Goal: Check status: Check status

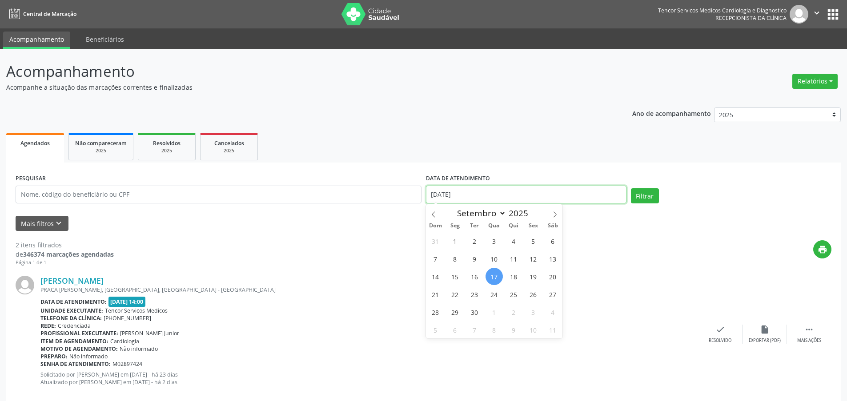
click at [476, 192] on input "[DATE]" at bounding box center [526, 195] width 200 height 18
click at [554, 212] on icon at bounding box center [554, 215] width 3 height 6
select select "9"
click at [492, 240] on span "1" at bounding box center [493, 240] width 17 height 17
type input "[DATE]"
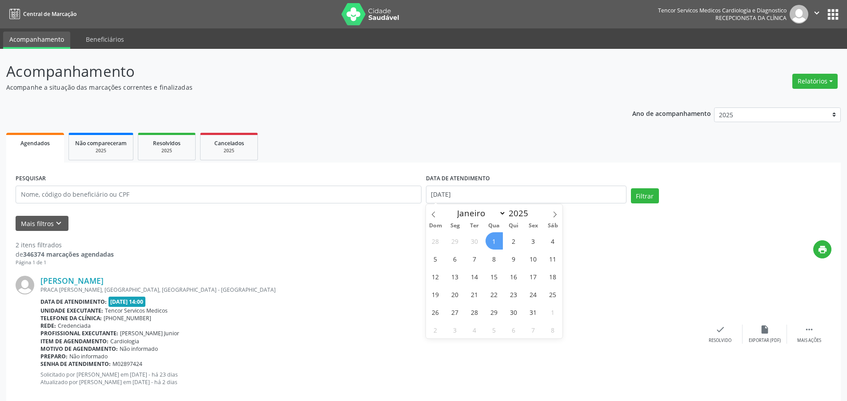
click at [491, 240] on span "1" at bounding box center [493, 240] width 17 height 17
click at [638, 195] on button "Filtrar" at bounding box center [645, 195] width 28 height 15
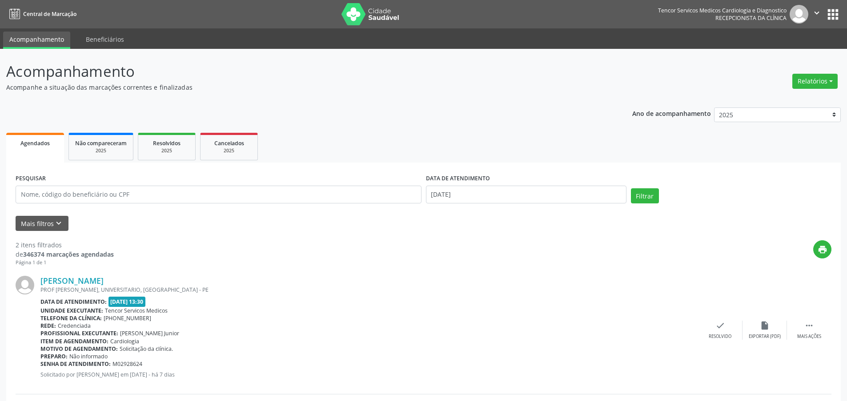
scroll to position [133, 0]
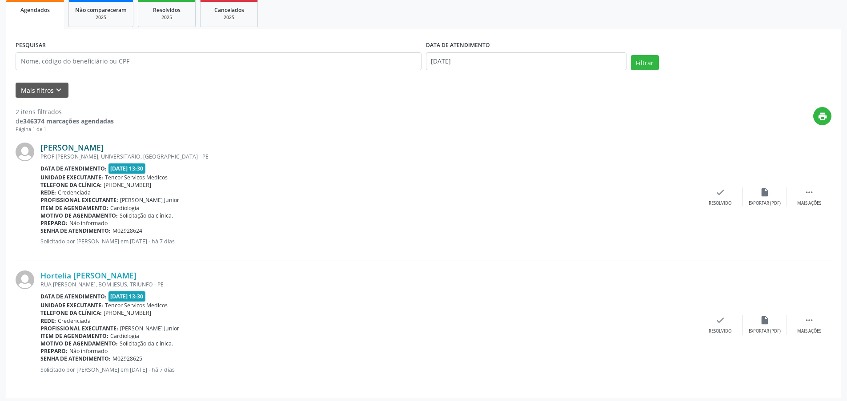
click at [88, 148] on link "[PERSON_NAME]" at bounding box center [71, 148] width 63 height 10
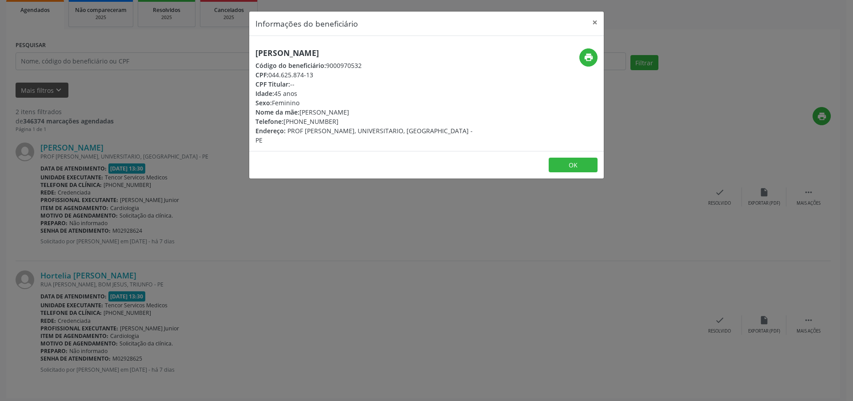
drag, startPoint x: 358, startPoint y: 54, endPoint x: 240, endPoint y: 55, distance: 117.3
click at [240, 55] on div "Informações do beneficiário × [PERSON_NAME] Código do beneficiário: 9000970532 …" at bounding box center [426, 200] width 853 height 401
copy h5 "[PERSON_NAME]"
click at [591, 22] on button "×" at bounding box center [595, 23] width 18 height 22
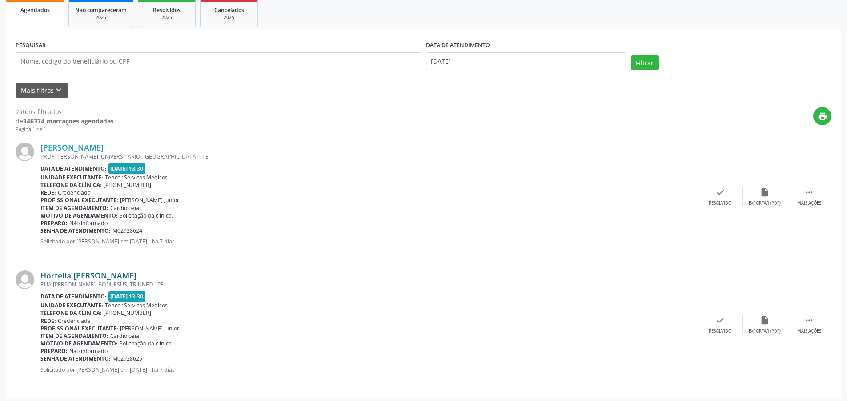
click at [121, 275] on link "Hortelia [PERSON_NAME]" at bounding box center [88, 276] width 96 height 10
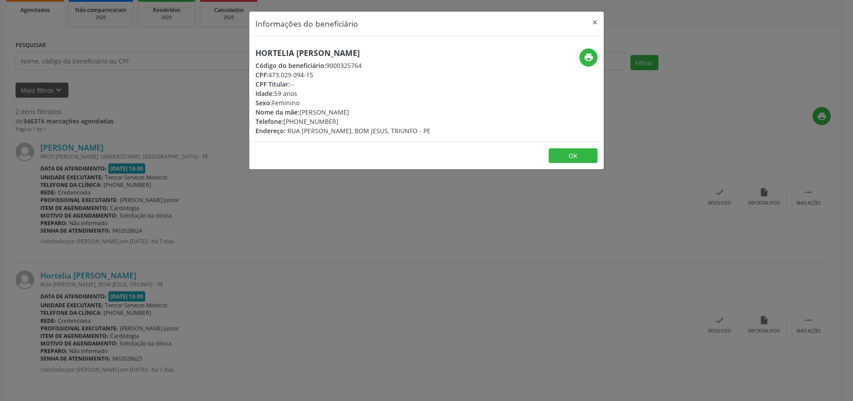
drag, startPoint x: 405, startPoint y: 53, endPoint x: 250, endPoint y: 53, distance: 154.7
click at [250, 53] on div "Hortelia [PERSON_NAME] Código do beneficiário: 9000325764 CPF: 473.029.094-15 C…" at bounding box center [367, 91] width 236 height 87
copy h5 "Hortelia [PERSON_NAME]"
click at [595, 24] on button "×" at bounding box center [595, 23] width 18 height 22
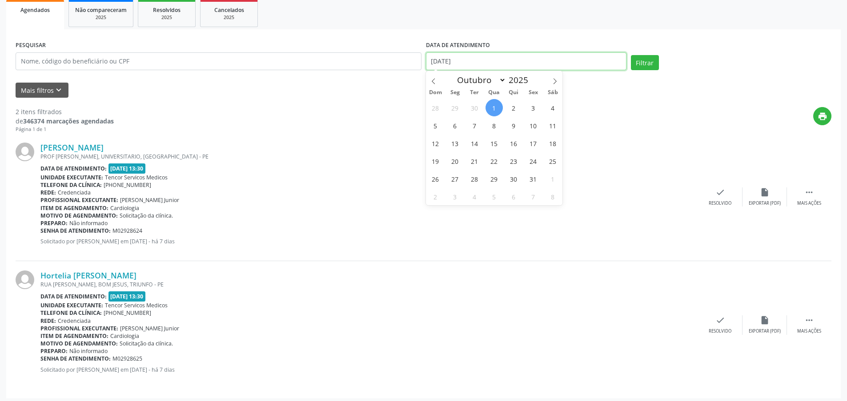
click at [464, 60] on input "[DATE]" at bounding box center [526, 61] width 200 height 18
click at [536, 109] on span "3" at bounding box center [532, 107] width 17 height 17
type input "[DATE]"
click at [531, 105] on span "3" at bounding box center [532, 107] width 17 height 17
select select "9"
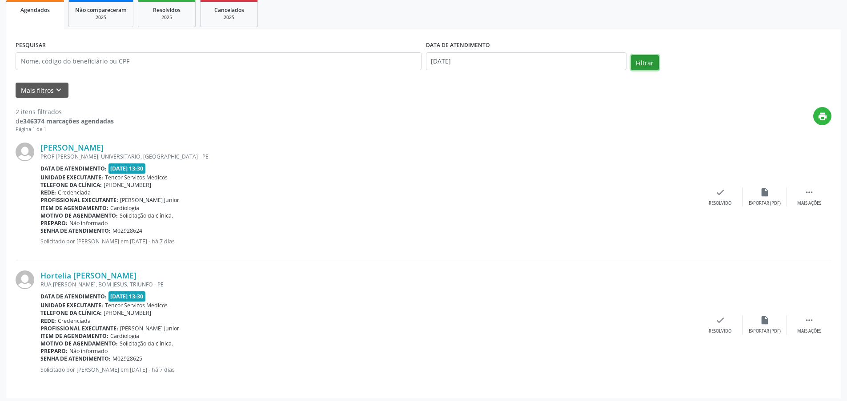
click at [645, 60] on button "Filtrar" at bounding box center [645, 62] width 28 height 15
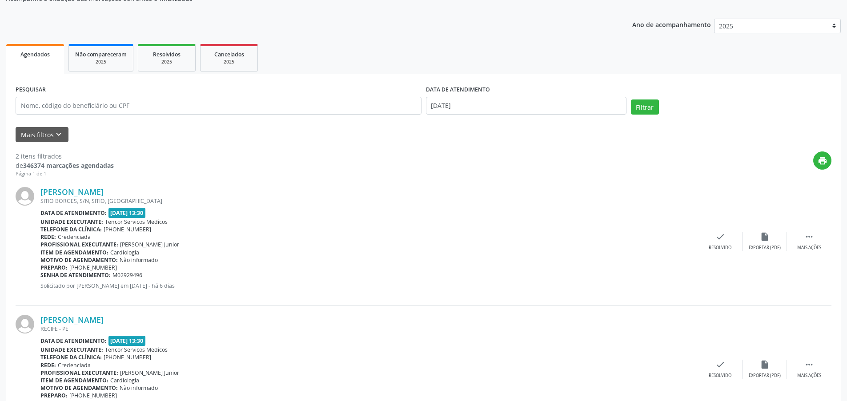
scroll to position [137, 0]
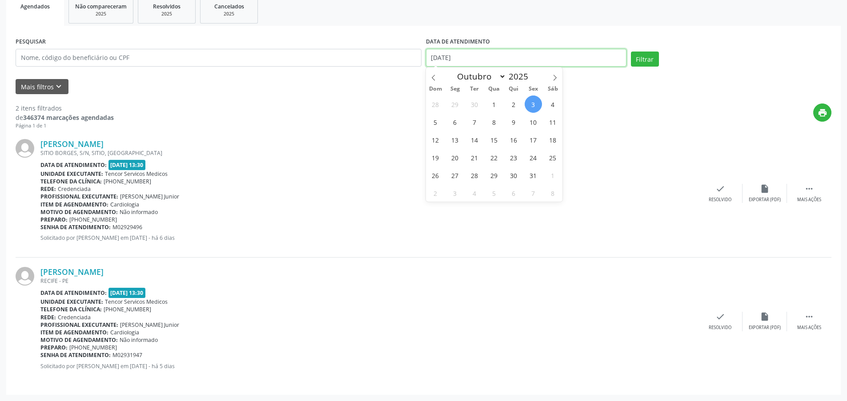
click at [477, 60] on input "[DATE]" at bounding box center [526, 58] width 200 height 18
click at [455, 161] on span "20" at bounding box center [454, 157] width 17 height 17
type input "[DATE]"
click at [453, 157] on span "20" at bounding box center [454, 157] width 17 height 17
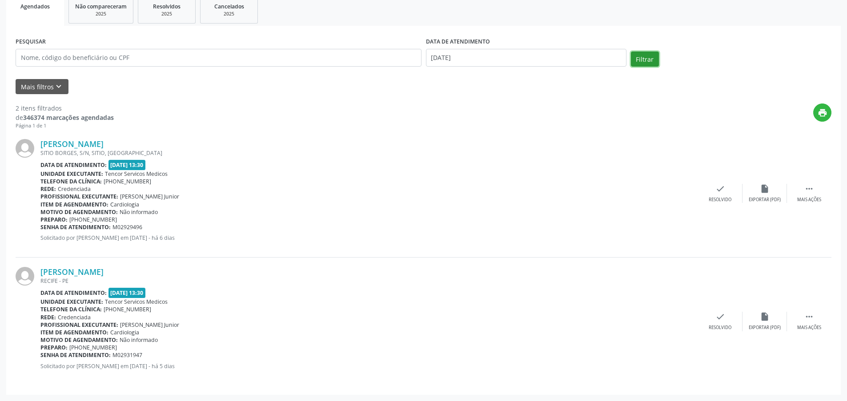
click at [641, 60] on button "Filtrar" at bounding box center [645, 59] width 28 height 15
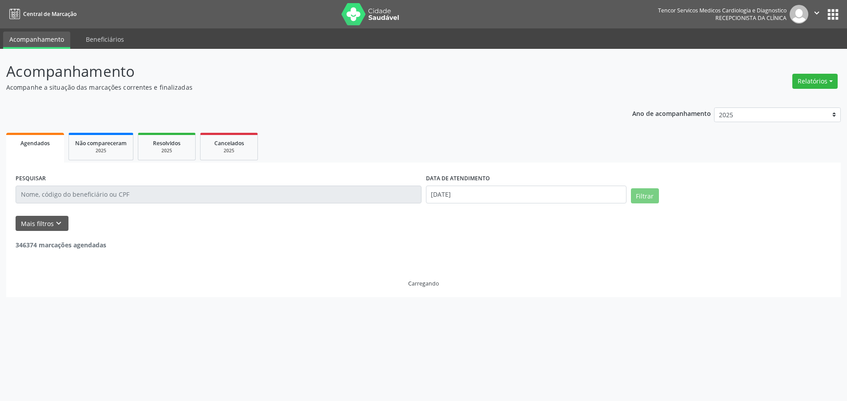
scroll to position [0, 0]
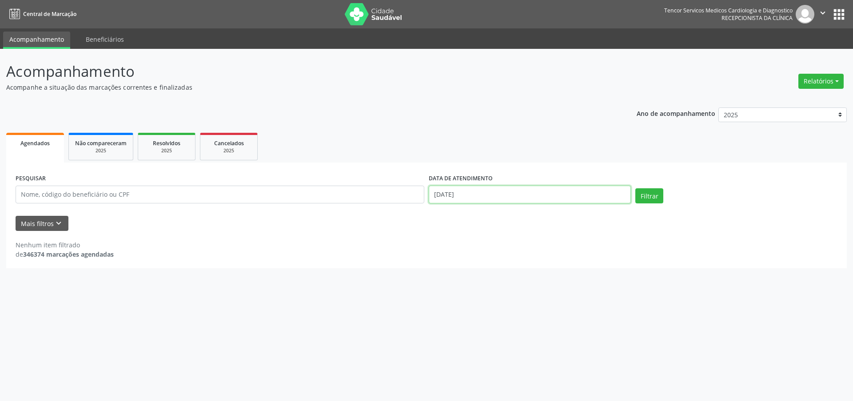
click at [485, 192] on input "[DATE]" at bounding box center [530, 195] width 202 height 18
click at [534, 241] on span "3" at bounding box center [532, 240] width 17 height 17
type input "[DATE]"
click at [537, 241] on span "3" at bounding box center [532, 240] width 17 height 17
click at [653, 195] on button "Filtrar" at bounding box center [650, 195] width 28 height 15
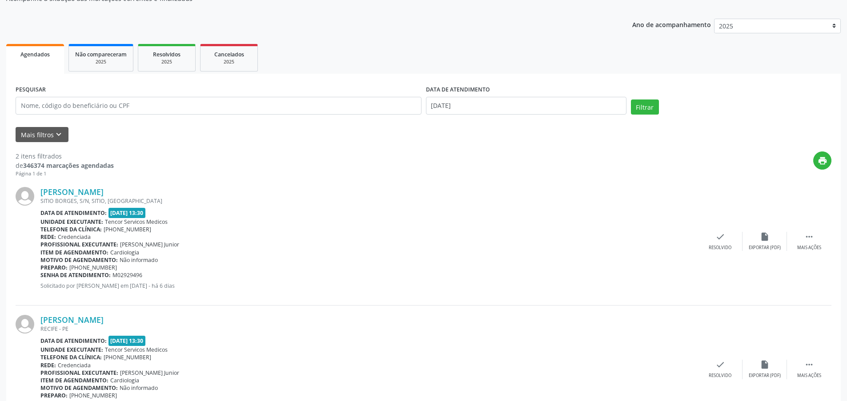
scroll to position [137, 0]
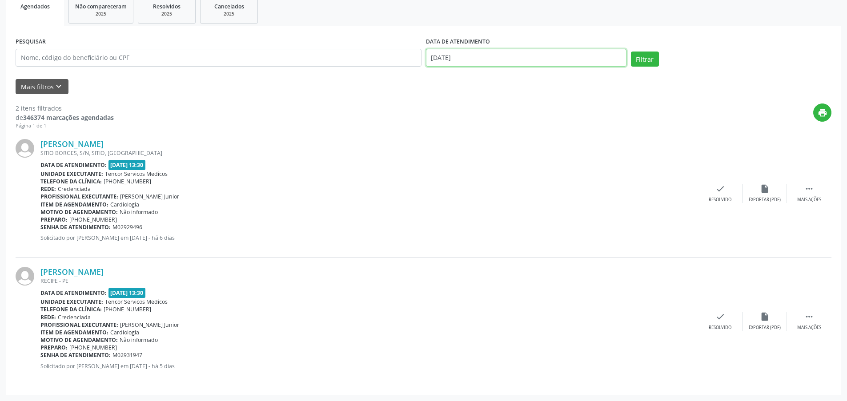
click at [485, 60] on input "[DATE]" at bounding box center [526, 58] width 200 height 18
click at [454, 122] on span "6" at bounding box center [454, 121] width 17 height 17
type input "[DATE]"
click at [449, 124] on span "6" at bounding box center [454, 121] width 17 height 17
click at [646, 57] on button "Filtrar" at bounding box center [645, 59] width 28 height 15
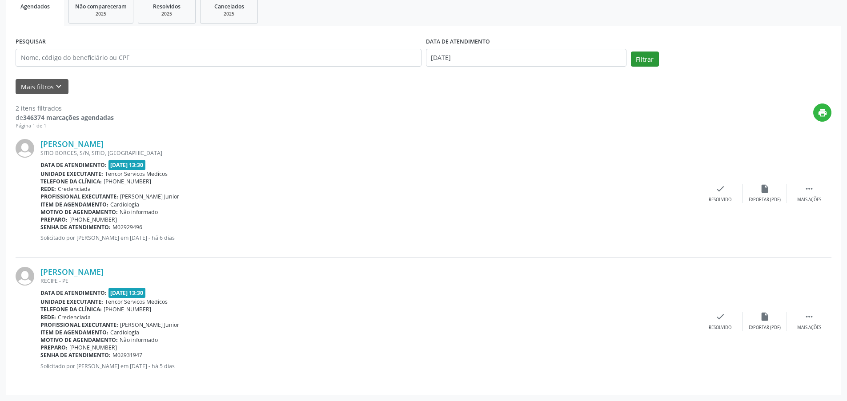
scroll to position [0, 0]
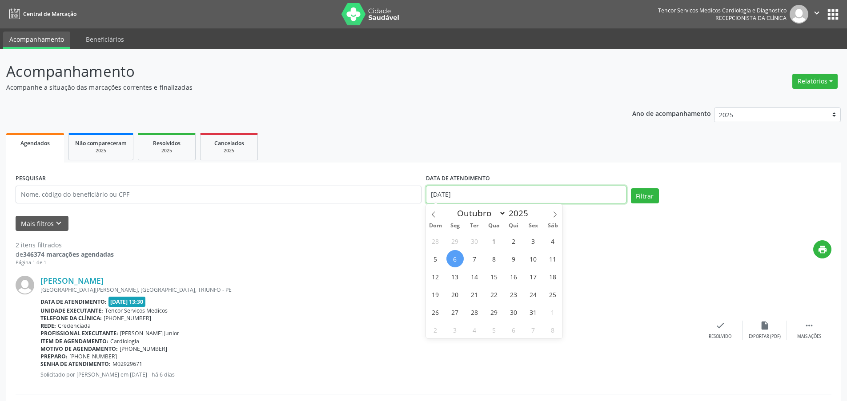
click at [496, 195] on input "[DATE]" at bounding box center [526, 195] width 200 height 18
click at [495, 263] on span "8" at bounding box center [493, 258] width 17 height 17
type input "[DATE]"
click at [495, 262] on span "8" at bounding box center [493, 258] width 17 height 17
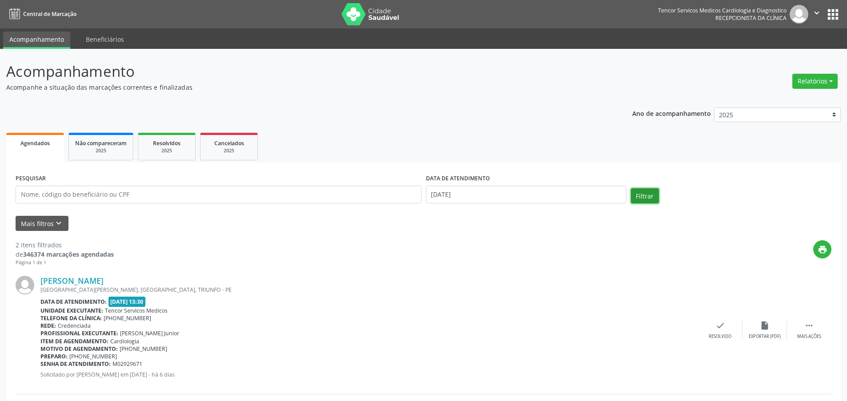
click at [641, 194] on button "Filtrar" at bounding box center [645, 195] width 28 height 15
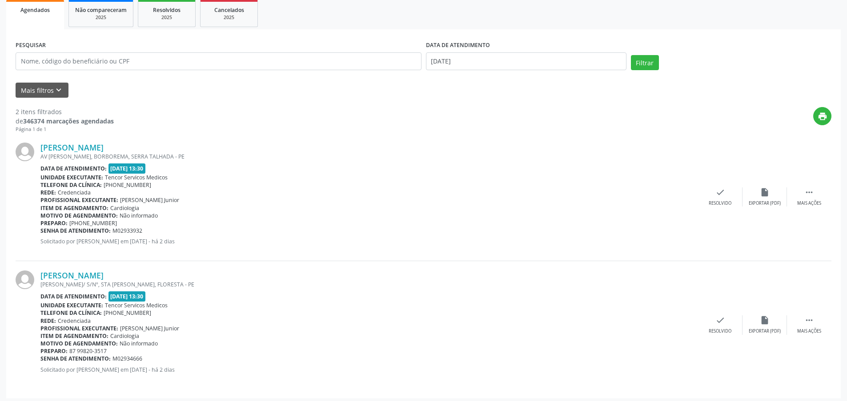
scroll to position [137, 0]
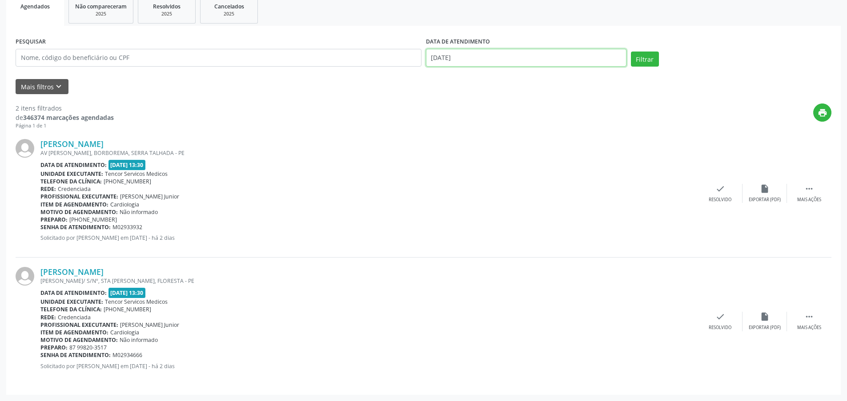
click at [473, 59] on input "[DATE]" at bounding box center [526, 58] width 200 height 18
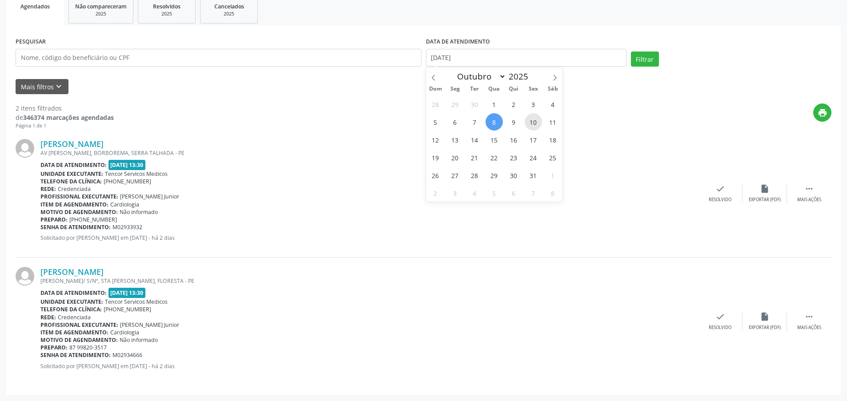
click at [530, 123] on span "10" at bounding box center [532, 121] width 17 height 17
type input "[DATE]"
click at [530, 123] on span "10" at bounding box center [532, 121] width 17 height 17
click at [642, 60] on button "Filtrar" at bounding box center [645, 59] width 28 height 15
click at [472, 59] on input "[DATE]" at bounding box center [526, 58] width 200 height 18
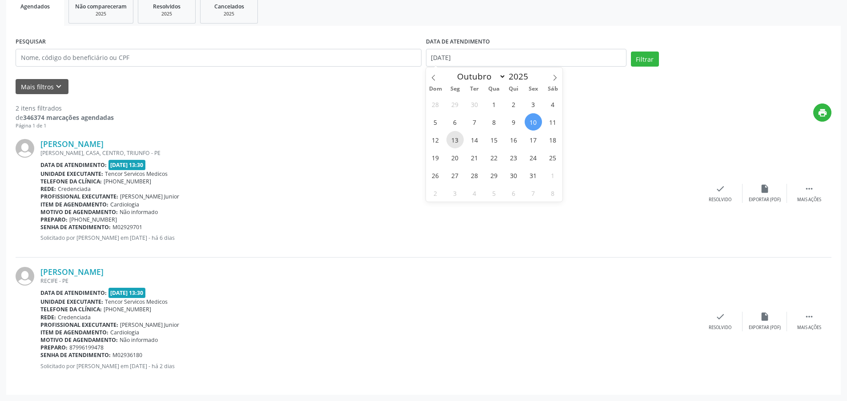
click at [452, 143] on span "13" at bounding box center [454, 139] width 17 height 17
type input "[DATE]"
click at [452, 143] on span "13" at bounding box center [454, 139] width 17 height 17
click at [640, 56] on button "Filtrar" at bounding box center [645, 59] width 28 height 15
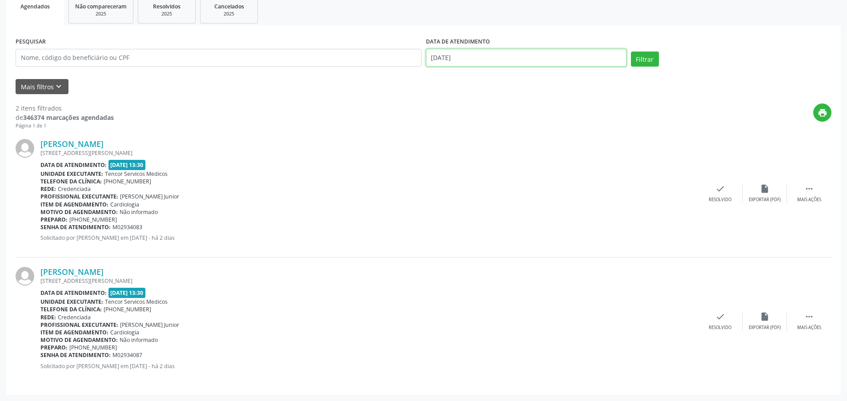
click at [485, 58] on input "[DATE]" at bounding box center [526, 58] width 200 height 18
click at [295, 144] on div "[PERSON_NAME]" at bounding box center [368, 144] width 657 height 10
